Goal: Task Accomplishment & Management: Manage account settings

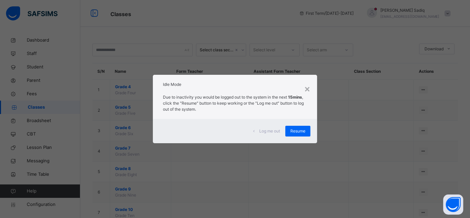
click at [296, 131] on span "Resume" at bounding box center [298, 131] width 15 height 6
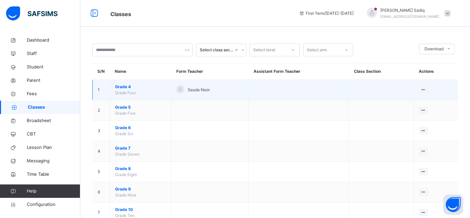
click at [122, 85] on span "Grade 4" at bounding box center [140, 87] width 51 height 6
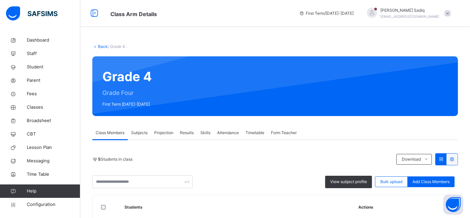
click at [186, 132] on span "Results" at bounding box center [187, 133] width 14 height 6
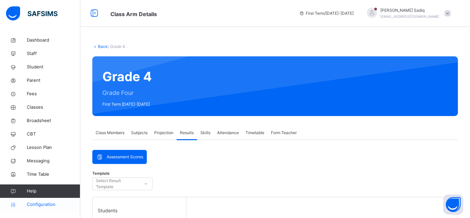
click at [45, 205] on span "Configuration" at bounding box center [53, 204] width 53 height 7
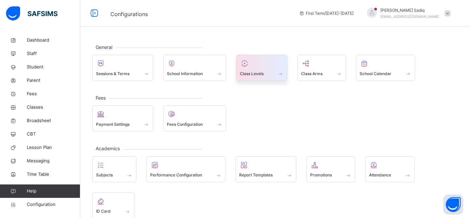
click at [258, 76] on span "Class Levels" at bounding box center [252, 74] width 24 height 6
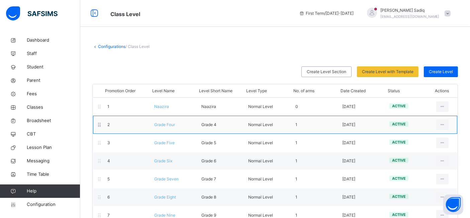
click at [166, 123] on span "Grade Four" at bounding box center [164, 124] width 21 height 5
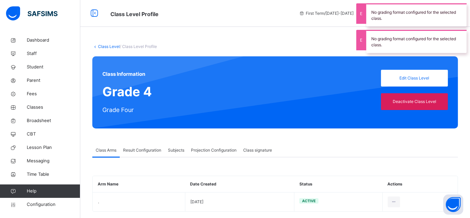
type input "**"
click at [205, 153] on div "Projection Configuration" at bounding box center [214, 149] width 52 height 13
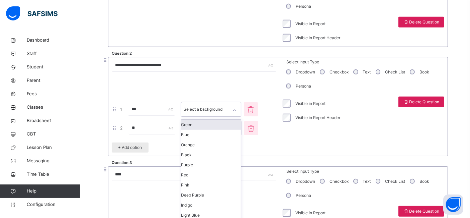
scroll to position [352, 0]
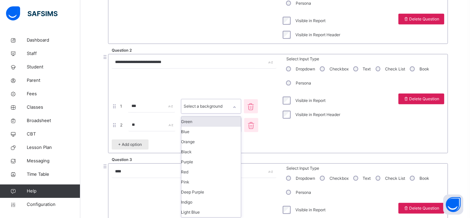
click at [234, 114] on div "option Green focused, 1 of 16. 16 results available. Use Up and Down to choose …" at bounding box center [211, 106] width 60 height 15
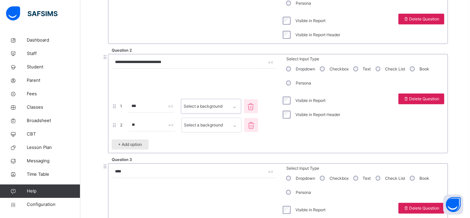
click at [223, 109] on div "Select a background" at bounding box center [203, 106] width 39 height 13
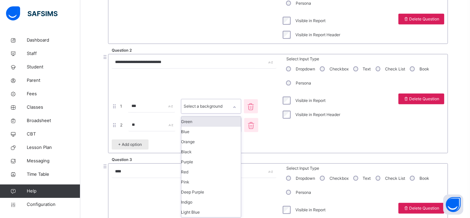
click at [223, 102] on div "Select a background" at bounding box center [203, 106] width 39 height 13
click at [219, 122] on div "Green" at bounding box center [211, 122] width 60 height 10
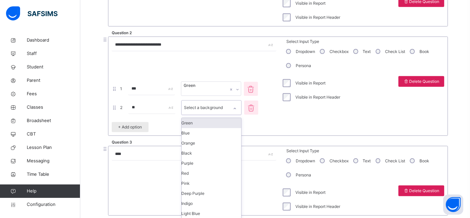
click at [225, 115] on div "option Green focused, 1 of 16. 16 results available. Use Up and Down to choose …" at bounding box center [211, 107] width 60 height 15
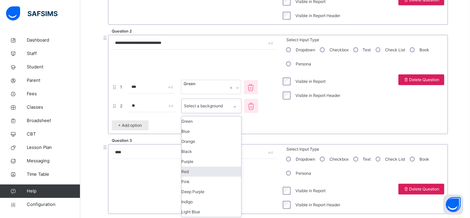
click at [221, 174] on div "Red" at bounding box center [212, 171] width 60 height 10
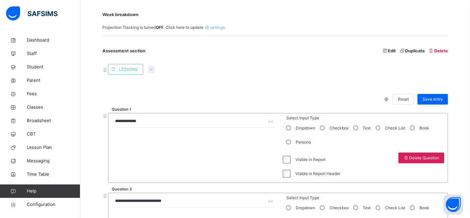
scroll to position [217, 0]
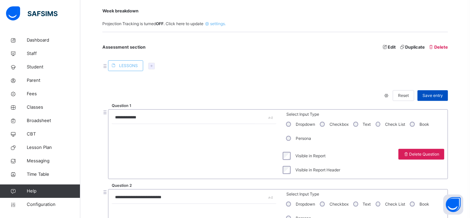
click at [433, 96] on span "Save entry" at bounding box center [433, 95] width 20 height 6
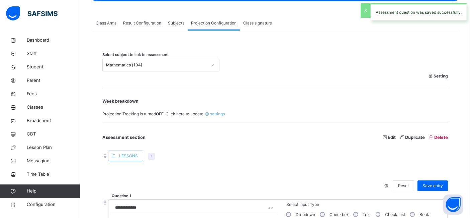
scroll to position [116, 0]
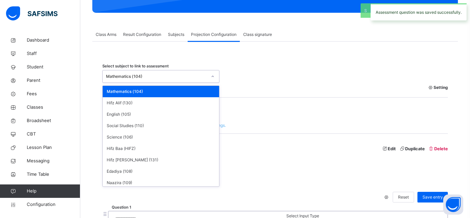
click at [164, 75] on div "Mathematics (104)" at bounding box center [156, 76] width 101 height 6
click at [133, 112] on div "English (105)" at bounding box center [161, 113] width 117 height 11
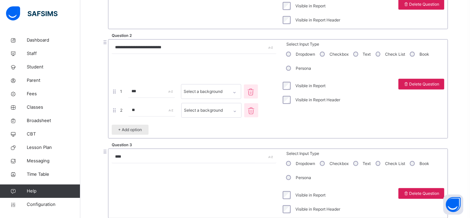
scroll to position [347, 0]
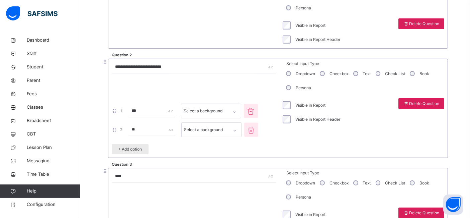
click at [290, 123] on div "Visible in Report Header" at bounding box center [311, 119] width 62 height 14
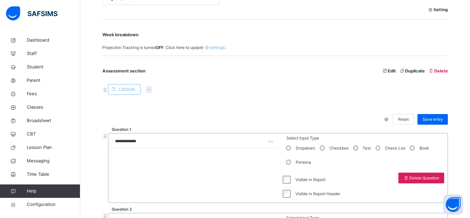
scroll to position [204, 0]
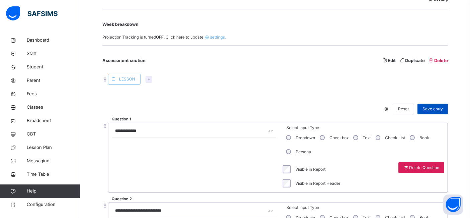
click at [437, 106] on span "Save entry" at bounding box center [433, 109] width 20 height 6
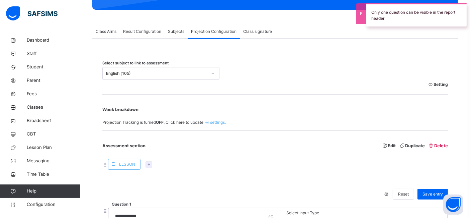
scroll to position [88, 0]
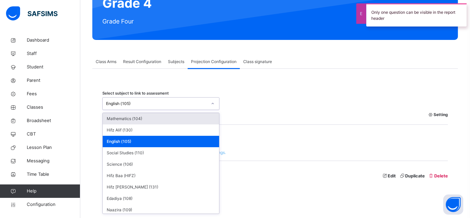
click at [159, 97] on div "English (105)" at bounding box center [160, 103] width 117 height 13
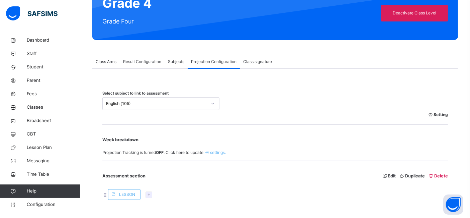
click at [326, 115] on div "Setting" at bounding box center [275, 114] width 346 height 9
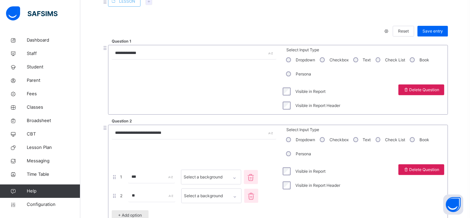
scroll to position [293, 0]
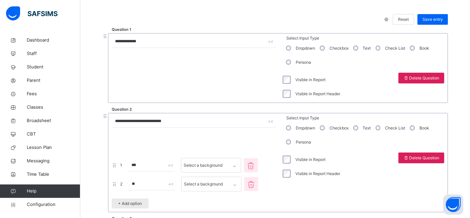
click at [290, 98] on div "Visible in Report Header" at bounding box center [311, 94] width 62 height 14
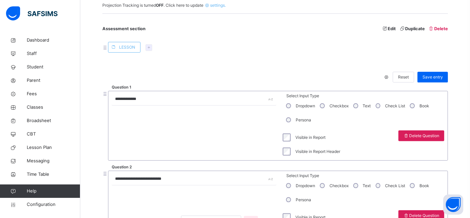
scroll to position [223, 0]
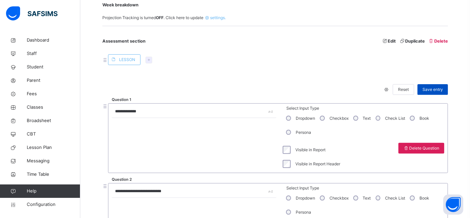
click at [438, 91] on span "Save entry" at bounding box center [433, 89] width 20 height 6
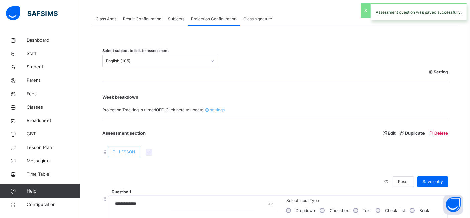
scroll to position [130, 0]
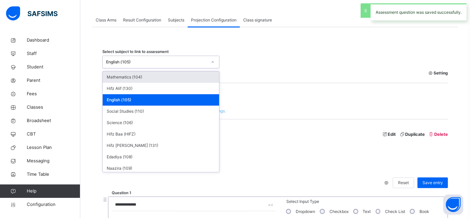
click at [156, 63] on div "English (105)" at bounding box center [156, 62] width 101 height 6
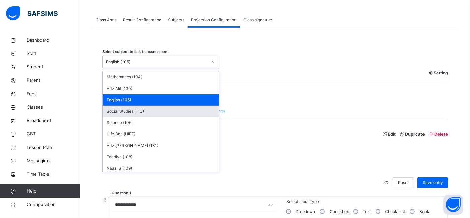
click at [138, 112] on div "Social Studies (110)" at bounding box center [161, 110] width 117 height 11
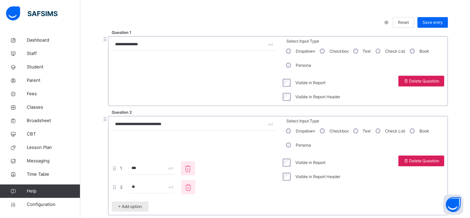
scroll to position [311, 0]
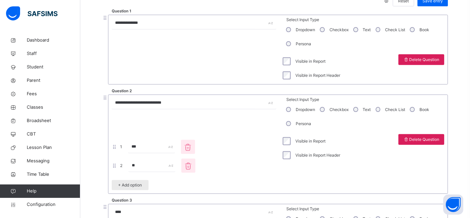
click at [288, 56] on div "Visible in Report" at bounding box center [311, 61] width 62 height 14
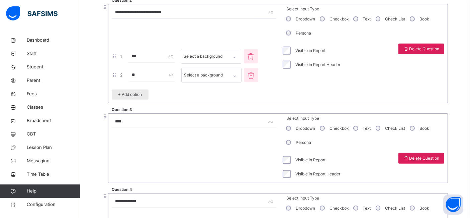
scroll to position [504, 0]
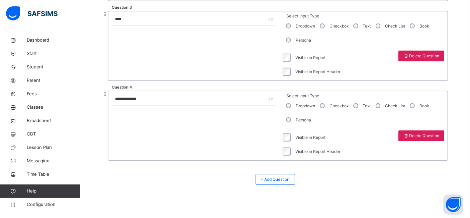
click at [291, 140] on div "Visible in Report" at bounding box center [311, 137] width 62 height 14
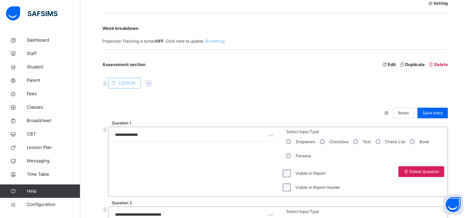
scroll to position [227, 0]
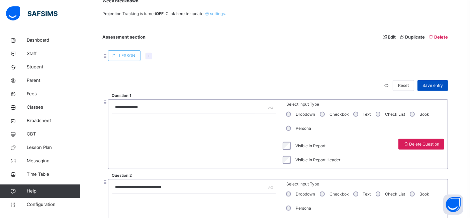
click at [437, 83] on span "Save entry" at bounding box center [433, 85] width 20 height 6
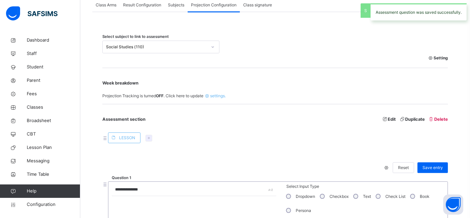
scroll to position [141, 0]
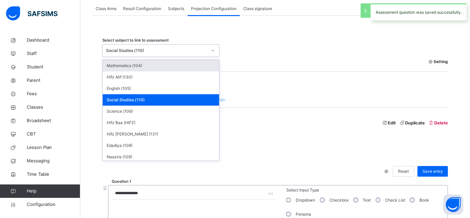
click at [165, 48] on div "Social Studies (110)" at bounding box center [156, 51] width 101 height 6
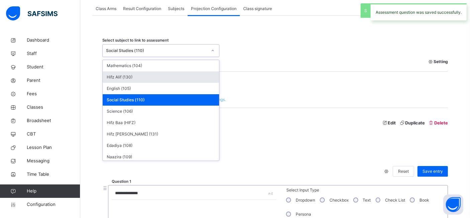
click at [136, 75] on div "Hifz Alif (130)" at bounding box center [161, 76] width 117 height 11
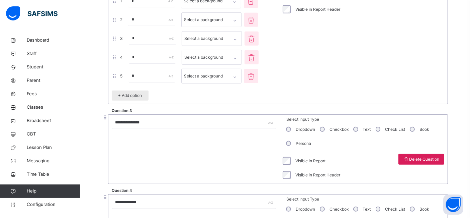
scroll to position [470, 0]
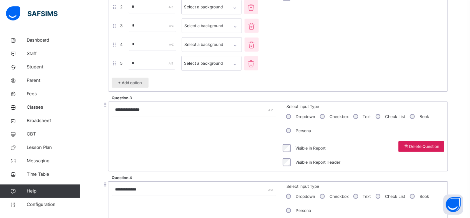
click at [290, 151] on div "Visible in Report" at bounding box center [311, 148] width 62 height 14
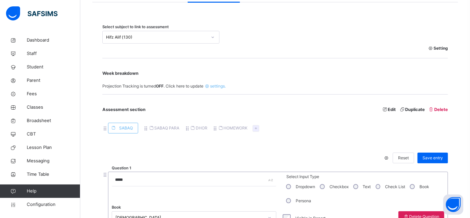
scroll to position [159, 0]
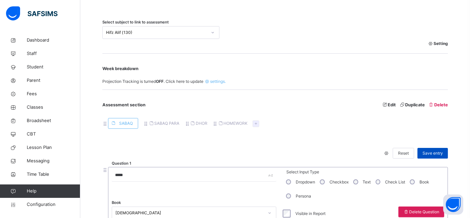
click at [438, 148] on div "Save entry" at bounding box center [433, 153] width 30 height 11
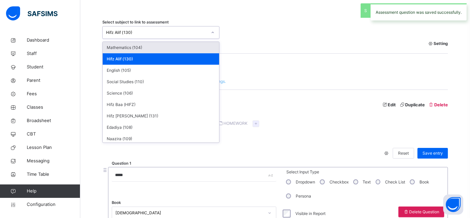
click at [148, 35] on div "Hifz Alif (130)" at bounding box center [155, 32] width 104 height 10
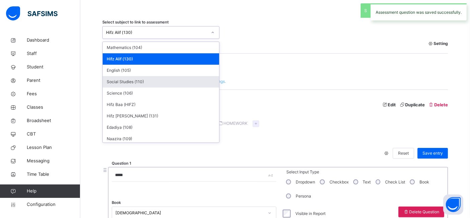
click at [125, 83] on div "Social Studies (110)" at bounding box center [161, 81] width 117 height 11
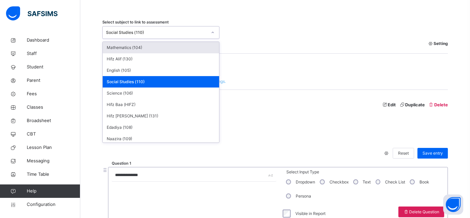
click at [163, 34] on div "Social Studies (110)" at bounding box center [156, 32] width 101 height 6
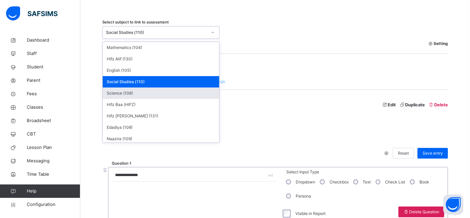
click at [136, 90] on div "Science (106)" at bounding box center [161, 92] width 117 height 11
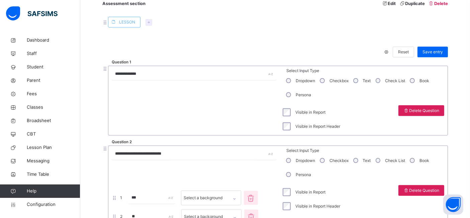
scroll to position [260, 0]
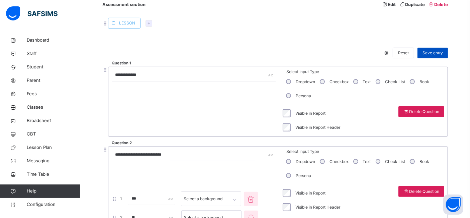
click at [438, 54] on span "Save entry" at bounding box center [433, 53] width 20 height 6
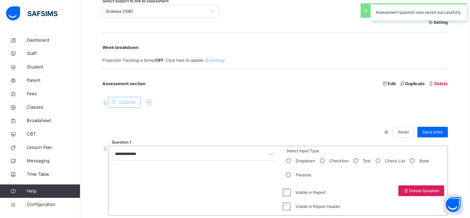
scroll to position [172, 0]
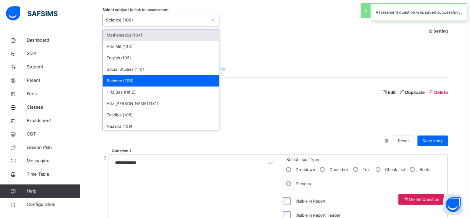
click at [166, 22] on div "Science (106)" at bounding box center [156, 20] width 101 height 6
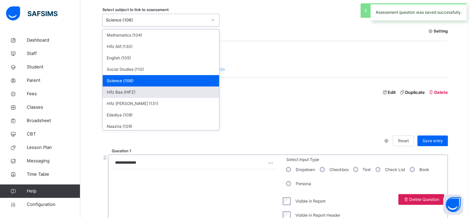
click at [127, 90] on div "Hifz Baa (HIFZ)" at bounding box center [161, 91] width 117 height 11
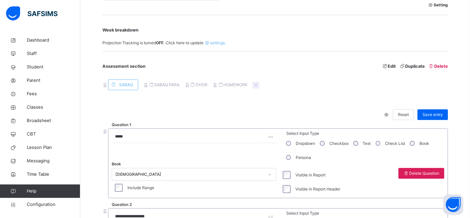
scroll to position [191, 0]
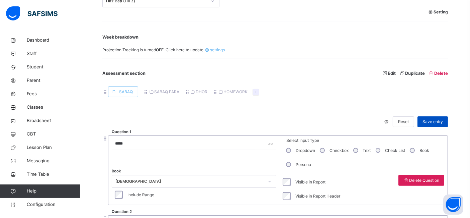
click at [443, 122] on span "Save entry" at bounding box center [433, 122] width 20 height 6
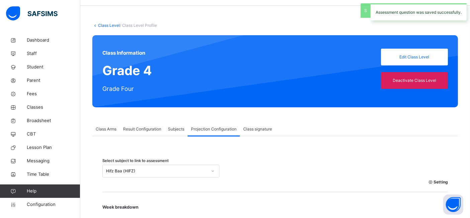
scroll to position [106, 0]
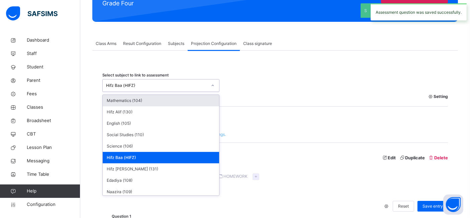
click at [173, 85] on div "Hifz Baa (HIFZ)" at bounding box center [156, 85] width 101 height 6
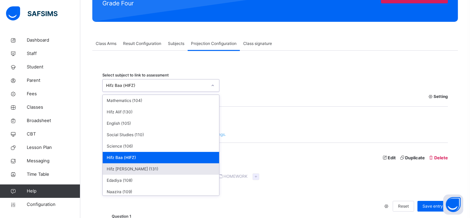
click at [118, 167] on div "Hifz [PERSON_NAME] (131)" at bounding box center [161, 168] width 117 height 11
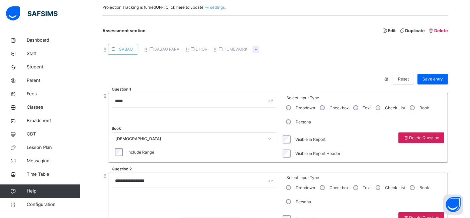
scroll to position [238, 0]
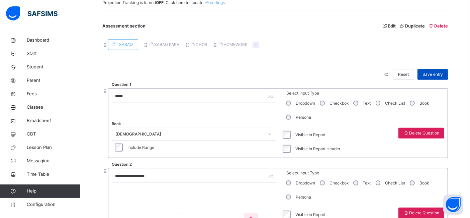
click at [436, 73] on span "Save entry" at bounding box center [433, 74] width 20 height 6
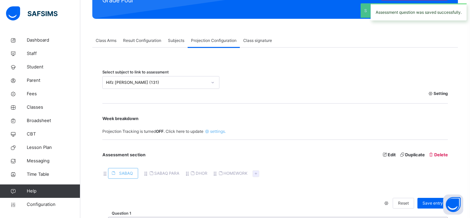
scroll to position [107, 0]
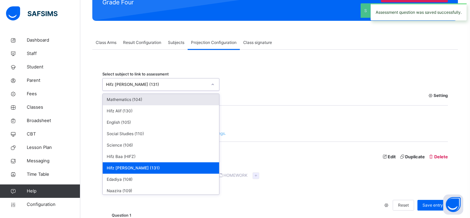
click at [170, 78] on div "Hifz [PERSON_NAME] (131)" at bounding box center [160, 84] width 117 height 13
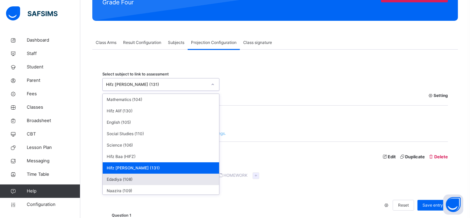
click at [124, 177] on div "Edadiya (108)" at bounding box center [161, 178] width 117 height 11
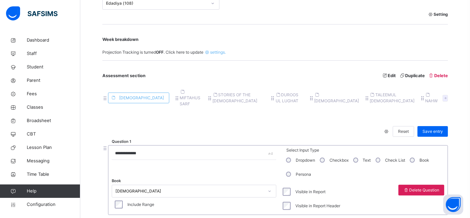
scroll to position [184, 0]
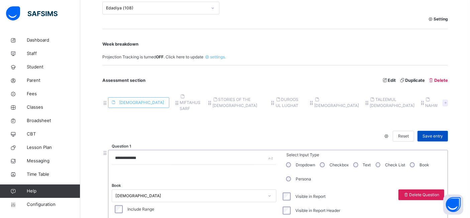
click at [439, 133] on span "Save entry" at bounding box center [433, 136] width 20 height 6
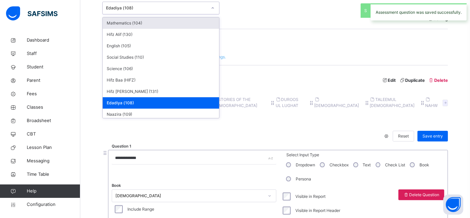
click at [178, 10] on div "Edadiya (108)" at bounding box center [156, 8] width 101 height 6
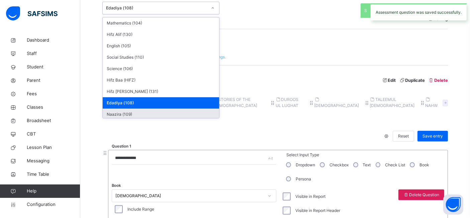
click at [120, 113] on div "Naazira (109)" at bounding box center [161, 113] width 117 height 11
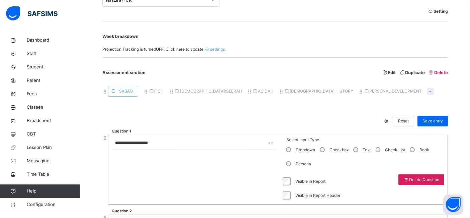
scroll to position [230, 0]
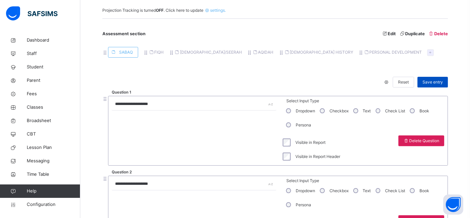
click at [441, 84] on div "Save entry" at bounding box center [433, 82] width 30 height 11
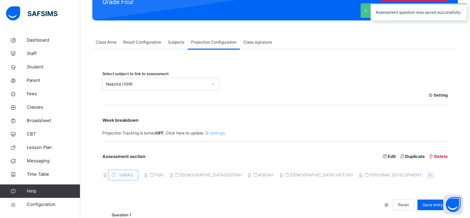
scroll to position [91, 0]
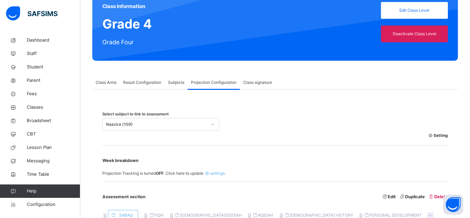
scroll to position [0, 0]
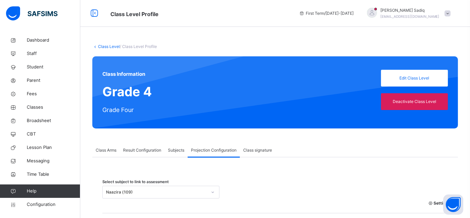
click at [104, 45] on link "Class Level" at bounding box center [109, 46] width 22 height 5
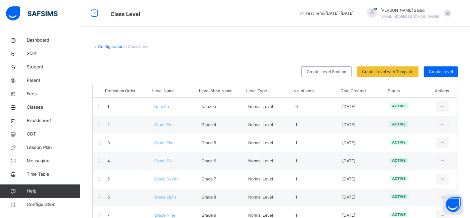
click at [308, 46] on div "Configurations / Class Level" at bounding box center [275, 47] width 366 height 6
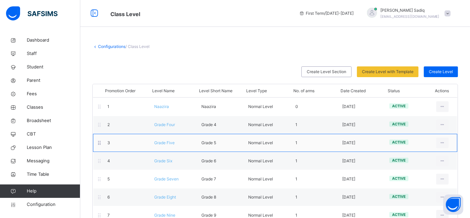
click at [166, 142] on span "Grade Five" at bounding box center [164, 142] width 20 height 5
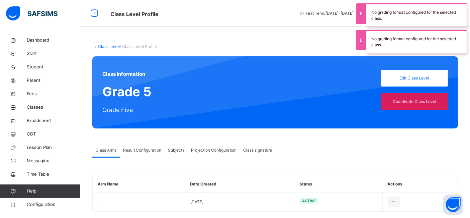
click at [215, 152] on span "Projection Configuration" at bounding box center [214, 150] width 46 height 6
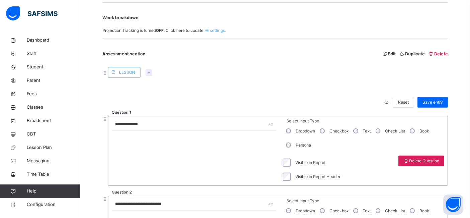
scroll to position [184, 0]
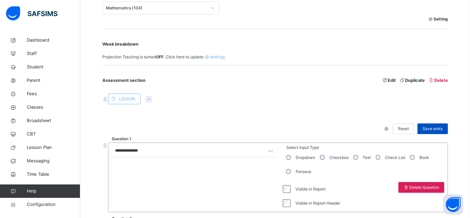
click at [436, 129] on span "Save entry" at bounding box center [433, 129] width 20 height 6
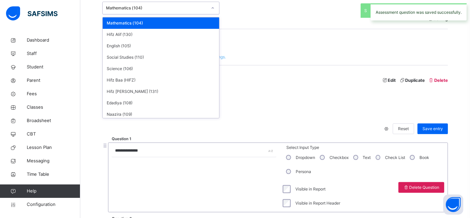
click at [169, 9] on div "Mathematics (104)" at bounding box center [156, 8] width 101 height 6
click at [149, 34] on div "Hifz Alif (130)" at bounding box center [161, 34] width 117 height 11
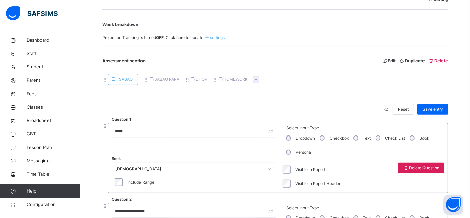
scroll to position [200, 0]
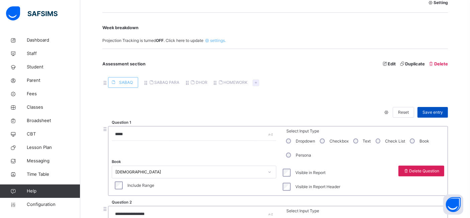
click at [436, 112] on span "Save entry" at bounding box center [433, 112] width 20 height 6
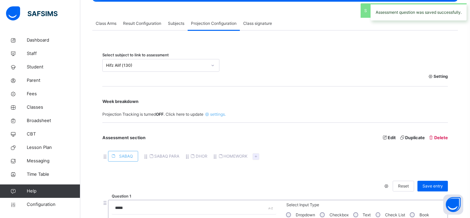
scroll to position [125, 0]
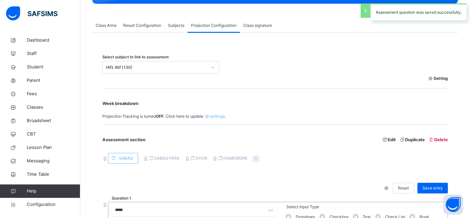
click at [175, 74] on div "Setting" at bounding box center [275, 78] width 346 height 9
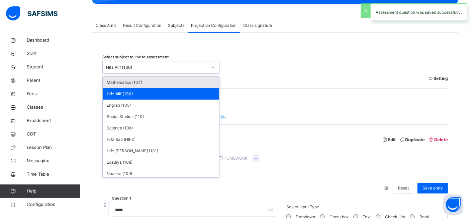
click at [166, 65] on div "Hifz Alif (130)" at bounding box center [156, 67] width 101 height 6
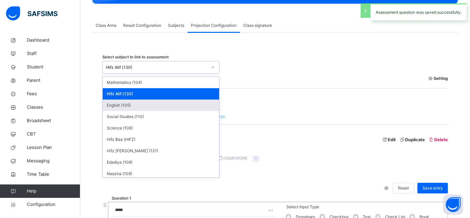
click at [132, 105] on div "English (105)" at bounding box center [161, 104] width 117 height 11
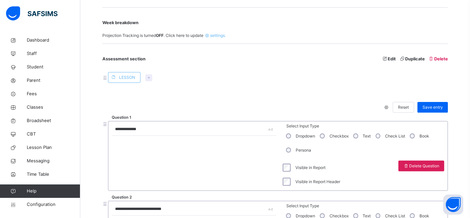
scroll to position [204, 0]
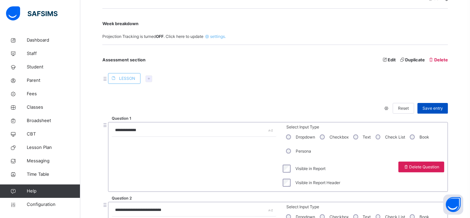
click at [438, 105] on span "Save entry" at bounding box center [433, 108] width 20 height 6
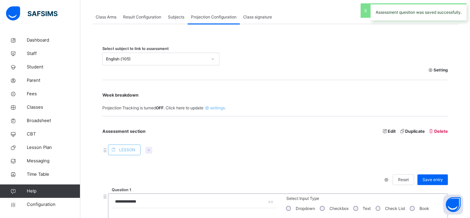
scroll to position [116, 0]
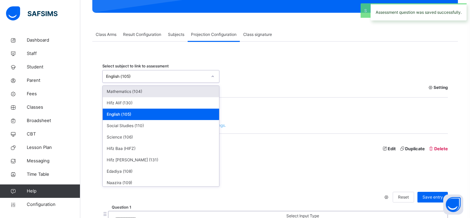
click at [171, 72] on div "English (105)" at bounding box center [155, 76] width 104 height 10
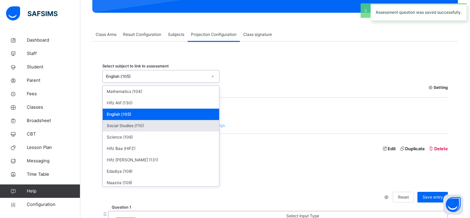
click at [139, 127] on div "Social Studies (110)" at bounding box center [161, 125] width 117 height 11
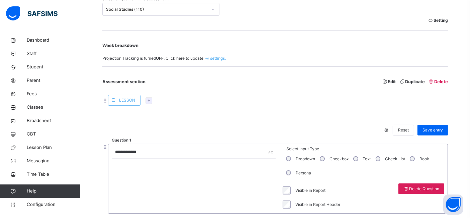
scroll to position [186, 0]
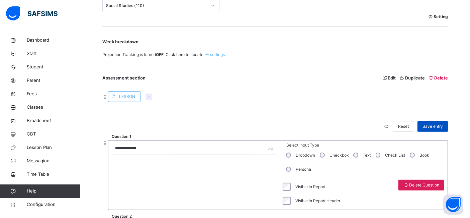
click at [439, 124] on span "Save entry" at bounding box center [433, 126] width 20 height 6
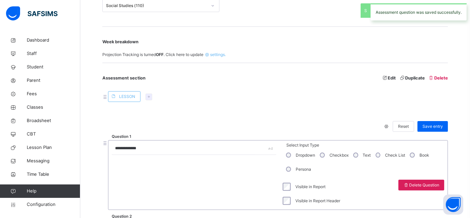
click at [181, 19] on div "Setting" at bounding box center [275, 16] width 346 height 9
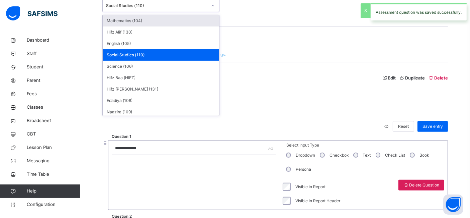
click at [171, 7] on div "Social Studies (110)" at bounding box center [156, 6] width 101 height 6
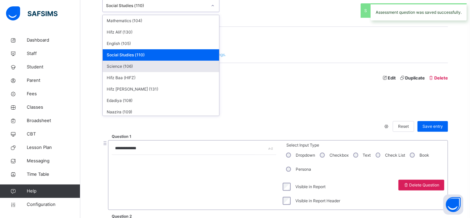
click at [148, 65] on div "Science (106)" at bounding box center [161, 66] width 117 height 11
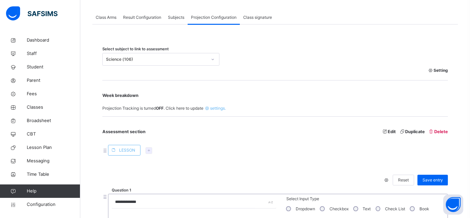
scroll to position [132, 0]
click at [439, 177] on span "Save entry" at bounding box center [433, 180] width 20 height 6
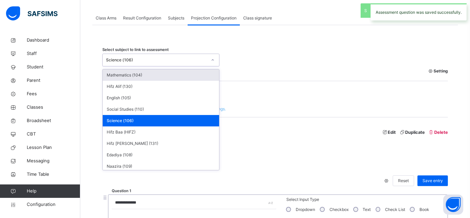
click at [176, 57] on div "Science (106)" at bounding box center [156, 60] width 101 height 6
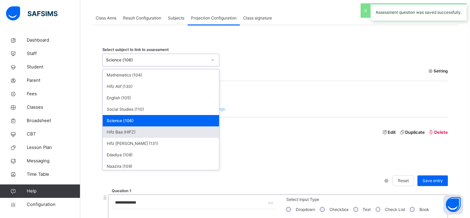
click at [140, 135] on div "Hifz Baa (HIFZ)" at bounding box center [161, 131] width 117 height 11
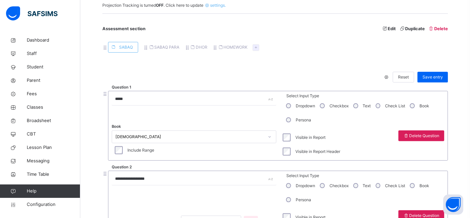
scroll to position [234, 0]
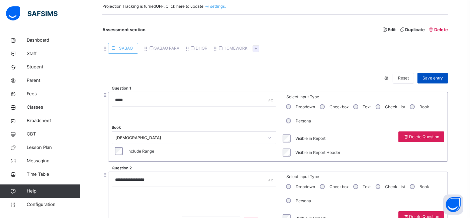
click at [438, 75] on span "Save entry" at bounding box center [433, 78] width 20 height 6
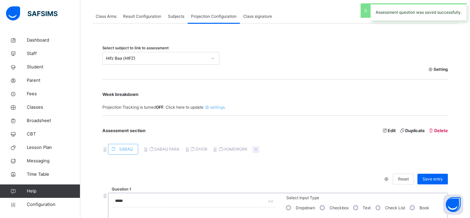
scroll to position [131, 0]
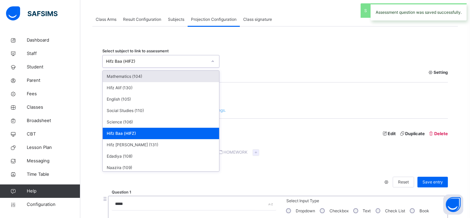
click at [164, 64] on div "Hifz Baa (HIFZ)" at bounding box center [156, 61] width 101 height 6
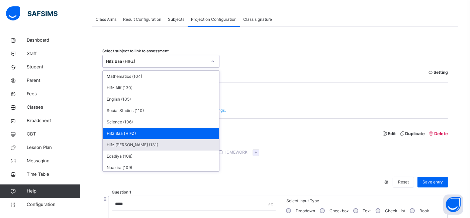
click at [126, 144] on div "Hifz [PERSON_NAME] (131)" at bounding box center [161, 144] width 117 height 11
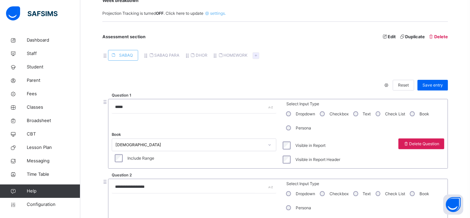
scroll to position [225, 0]
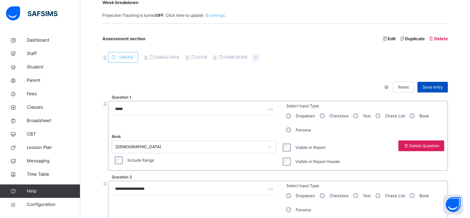
click at [433, 87] on span "Save entry" at bounding box center [433, 87] width 20 height 6
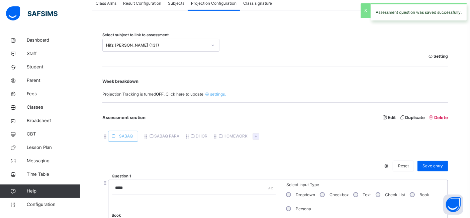
scroll to position [142, 0]
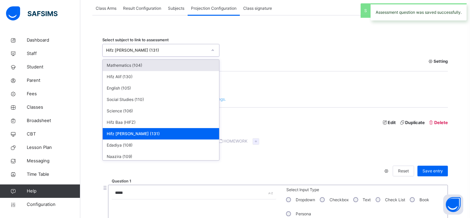
click at [188, 50] on div "Hifz [PERSON_NAME] (131)" at bounding box center [156, 50] width 101 height 6
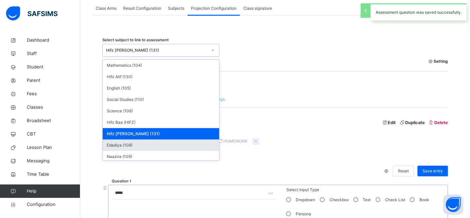
click at [145, 144] on div "Edadiya (108)" at bounding box center [161, 144] width 117 height 11
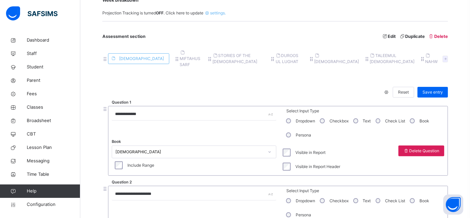
scroll to position [224, 0]
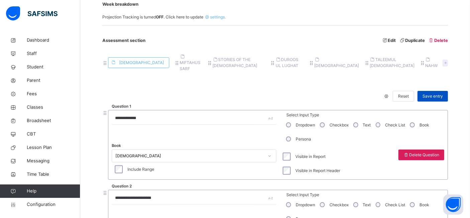
click at [438, 93] on span "Save entry" at bounding box center [433, 96] width 20 height 6
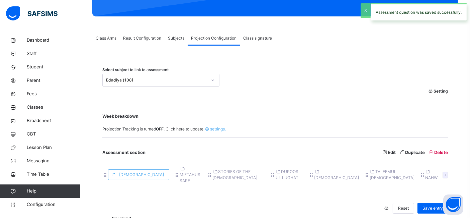
scroll to position [115, 0]
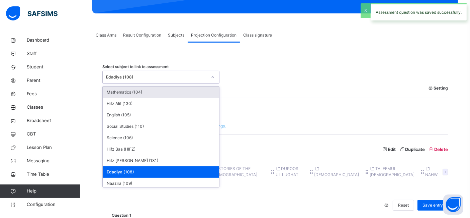
click at [182, 74] on div "Edadiya (108)" at bounding box center [156, 77] width 101 height 6
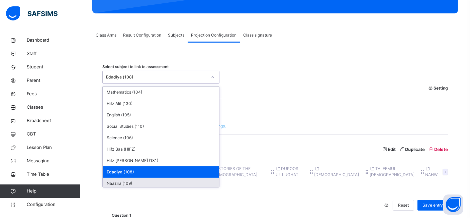
click at [137, 179] on div "Naazira (109)" at bounding box center [161, 182] width 117 height 11
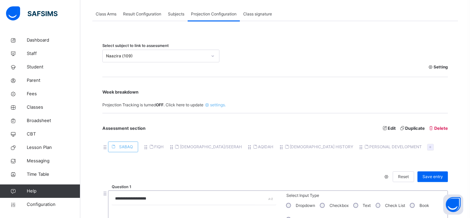
scroll to position [210, 0]
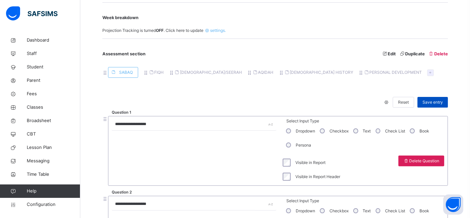
click at [434, 99] on span "Save entry" at bounding box center [433, 102] width 20 height 6
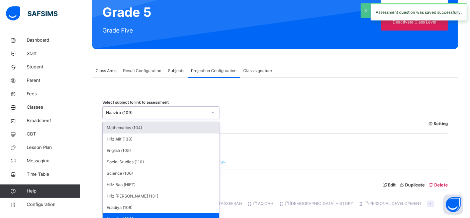
scroll to position [86, 0]
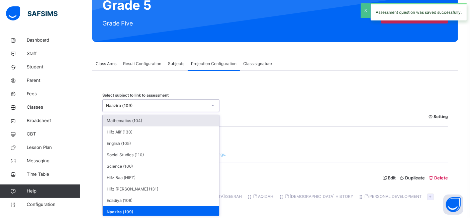
click at [193, 107] on div "Naazira (109)" at bounding box center [155, 105] width 104 height 10
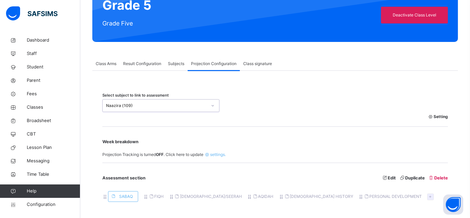
click at [193, 107] on div "Naazira (109)" at bounding box center [156, 105] width 101 height 6
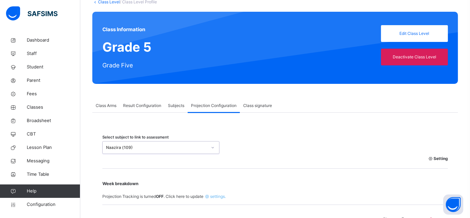
scroll to position [0, 0]
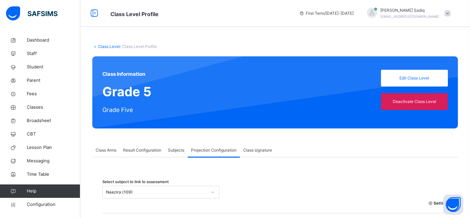
click at [109, 47] on link "Class Level" at bounding box center [109, 46] width 22 height 5
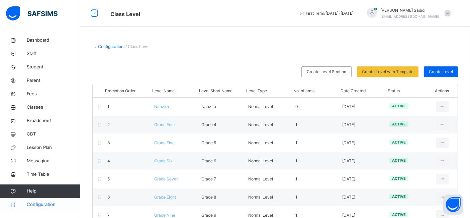
click at [42, 204] on span "Configuration" at bounding box center [53, 204] width 53 height 7
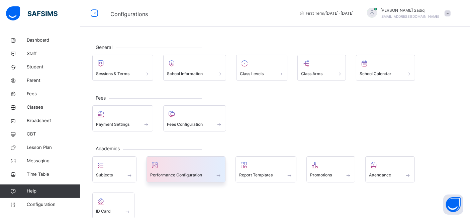
click at [176, 161] on div at bounding box center [186, 165] width 72 height 10
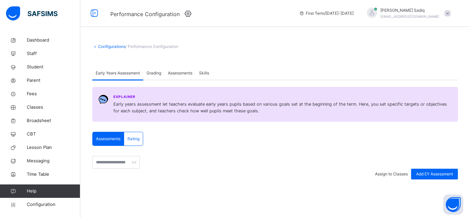
click at [184, 69] on div "Assessments" at bounding box center [180, 72] width 31 height 13
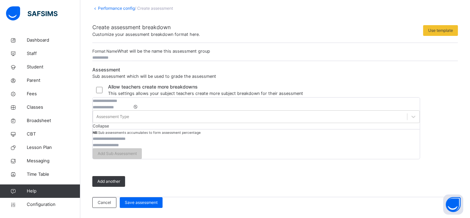
scroll to position [106, 0]
click at [133, 104] on input "text" at bounding box center [113, 101] width 40 height 6
click at [133, 110] on input "number" at bounding box center [113, 107] width 40 height 6
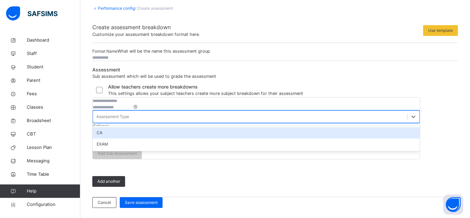
click at [129, 120] on div "Assessment Type" at bounding box center [112, 117] width 33 height 6
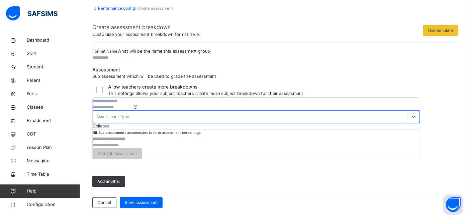
click at [129, 120] on div "Assessment Type" at bounding box center [112, 117] width 33 height 6
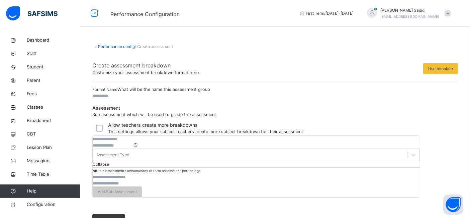
click at [110, 48] on link "Performance config" at bounding box center [116, 46] width 37 height 5
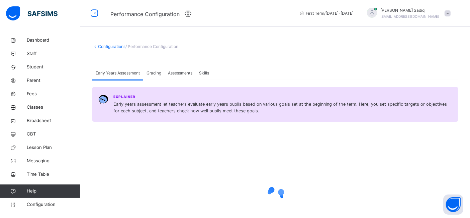
click at [110, 48] on link "Configurations" at bounding box center [111, 46] width 27 height 5
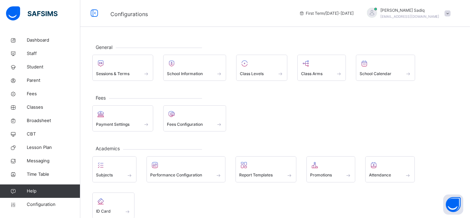
click at [272, 107] on div "Payment Settings Fees Configuration" at bounding box center [275, 118] width 366 height 26
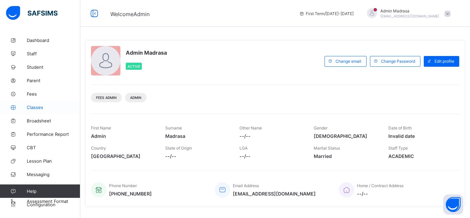
click at [40, 106] on span "Classes" at bounding box center [54, 106] width 54 height 5
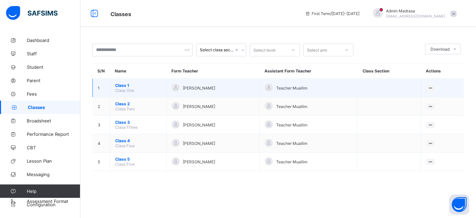
click at [123, 84] on span "Class 1" at bounding box center [138, 85] width 46 height 5
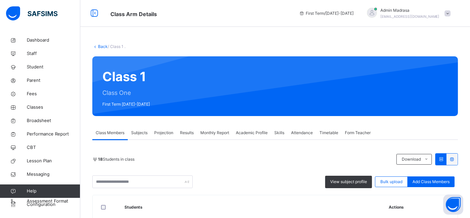
click at [170, 131] on span "Projection" at bounding box center [163, 133] width 19 height 6
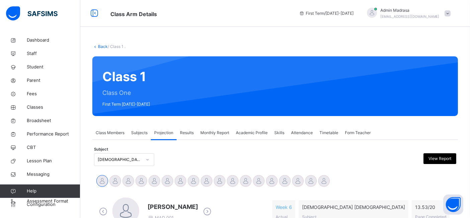
scroll to position [44, 0]
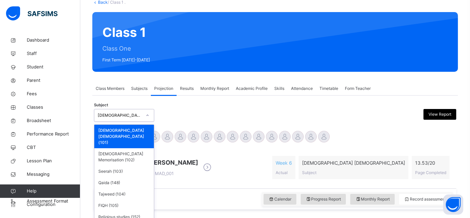
click at [118, 112] on div "Nazrah Quran" at bounding box center [120, 115] width 44 height 6
click at [119, 148] on div "Quran Memorisation (102)" at bounding box center [124, 156] width 60 height 17
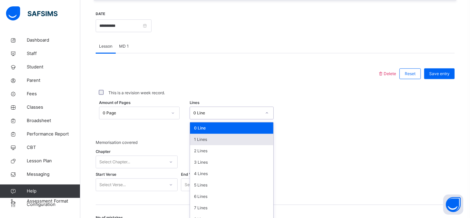
scroll to position [260, 0]
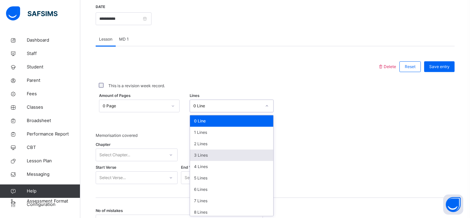
drag, startPoint x: 229, startPoint y: 142, endPoint x: 220, endPoint y: 158, distance: 18.2
click at [220, 112] on div "option 3 Lines focused, 4 of 16. 16 results available. Use Up and Down to choos…" at bounding box center [232, 105] width 84 height 13
click at [220, 158] on div "3 Lines" at bounding box center [231, 154] width 83 height 11
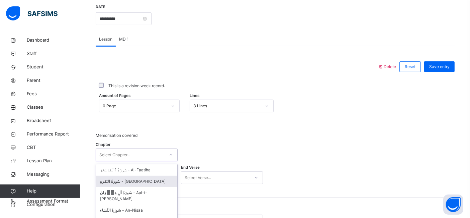
click at [154, 150] on div "option سُورَةُ البَقَرَةِ - Al-Baqara focused, 2 of 114. 114 results available.…" at bounding box center [137, 154] width 82 height 13
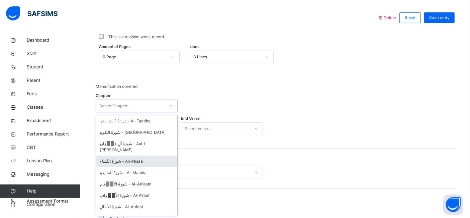
click at [151, 155] on div "سُورَةُ النِّسَاءِ - An-Nisaa" at bounding box center [136, 160] width 81 height 11
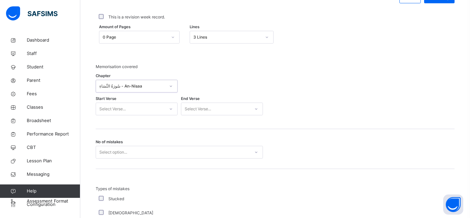
click at [155, 115] on div "Select Verse..." at bounding box center [137, 108] width 82 height 13
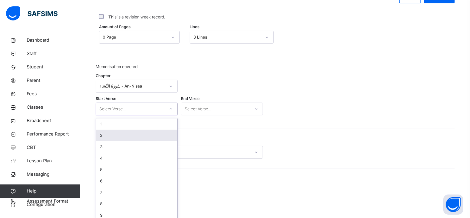
scroll to position [332, 0]
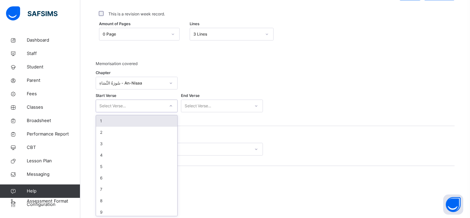
click at [147, 117] on div "1" at bounding box center [136, 120] width 81 height 11
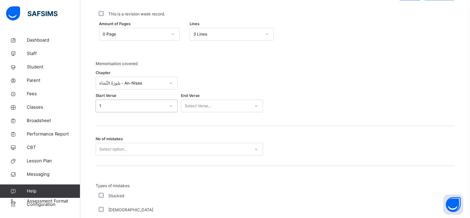
click at [201, 100] on div "Select Verse..." at bounding box center [198, 105] width 26 height 13
click at [193, 206] on div "9" at bounding box center [221, 211] width 81 height 11
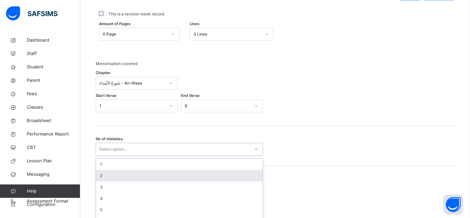
scroll to position [375, 0]
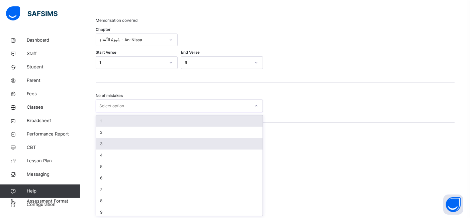
drag, startPoint x: 206, startPoint y: 150, endPoint x: 206, endPoint y: 137, distance: 13.1
click at [206, 112] on div "option 1 focused, 1 of 10. 10 results available. Use Up and Down to choose opti…" at bounding box center [179, 105] width 167 height 13
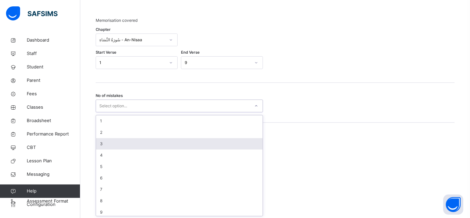
click at [206, 138] on div "3" at bounding box center [179, 143] width 167 height 11
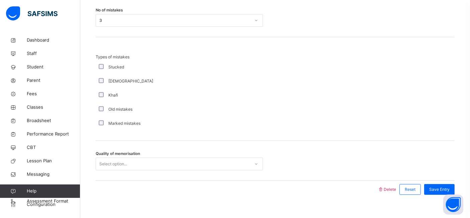
scroll to position [469, 0]
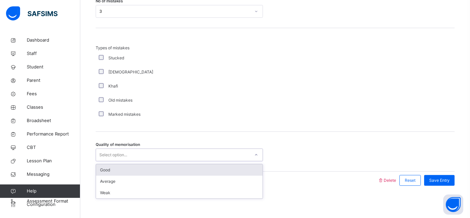
click at [243, 154] on div "Select option..." at bounding box center [173, 155] width 154 height 10
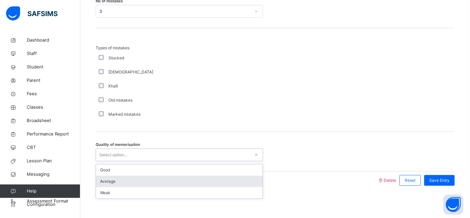
click at [215, 179] on div "Average" at bounding box center [179, 180] width 167 height 11
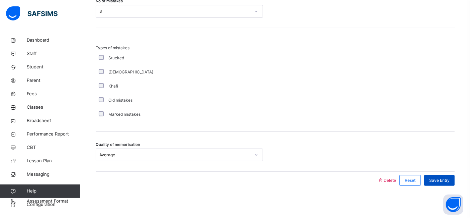
click at [438, 177] on span "Save Entry" at bounding box center [440, 180] width 20 height 6
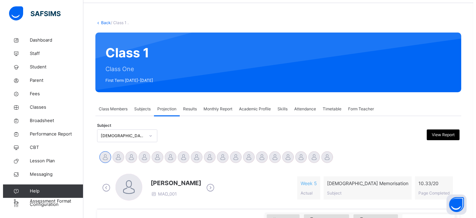
scroll to position [0, 0]
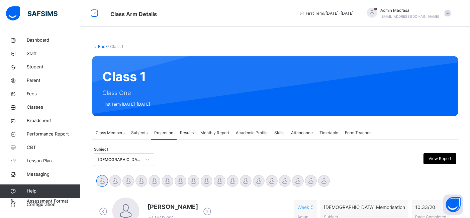
click at [451, 14] on span at bounding box center [448, 13] width 6 height 6
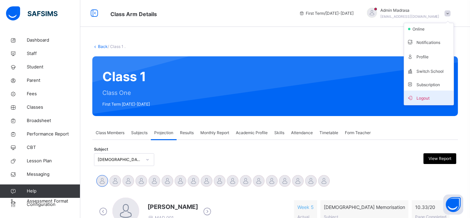
click at [431, 93] on span "Logout" at bounding box center [429, 97] width 44 height 9
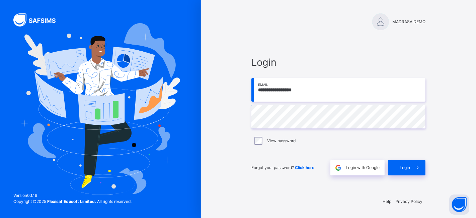
click at [319, 91] on input "**********" at bounding box center [338, 89] width 174 height 23
type input "**********"
click at [412, 166] on span at bounding box center [417, 167] width 15 height 15
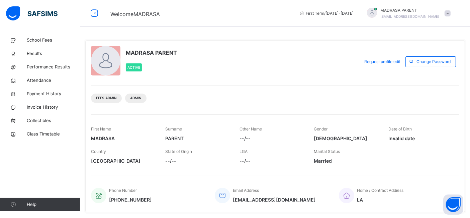
click at [232, 91] on div "Fees Admin Admin" at bounding box center [275, 95] width 369 height 21
click at [60, 65] on span "Performance Results" at bounding box center [54, 67] width 54 height 7
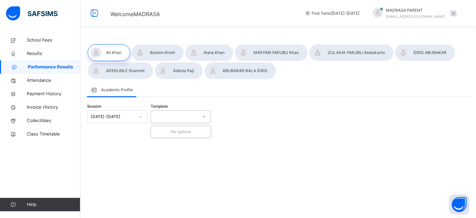
click at [182, 113] on div at bounding box center [174, 117] width 47 height 10
click at [135, 112] on div at bounding box center [140, 116] width 11 height 11
click at [38, 55] on span "Results" at bounding box center [54, 53] width 54 height 7
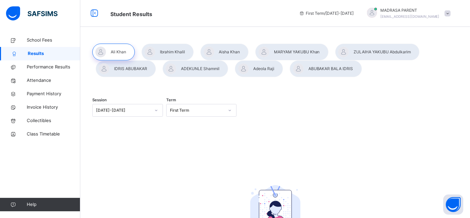
click at [318, 66] on div at bounding box center [326, 68] width 72 height 17
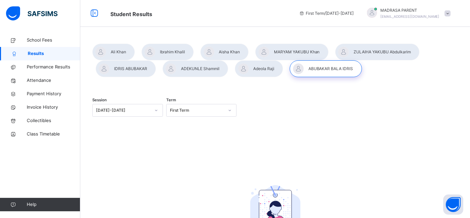
click at [141, 104] on div "2024-2025" at bounding box center [127, 110] width 71 height 13
drag, startPoint x: 141, startPoint y: 104, endPoint x: 215, endPoint y: 214, distance: 132.0
click at [215, 214] on div "Session 0 results available. Select is focused ,type to refine list, press Down…" at bounding box center [275, 185] width 366 height 190
click at [195, 143] on div "Session 2024-2025 Term First Term No Report Available This child has no report …" at bounding box center [275, 185] width 366 height 190
click at [47, 69] on span "Performance Results" at bounding box center [54, 67] width 54 height 7
